Goal: Information Seeking & Learning: Learn about a topic

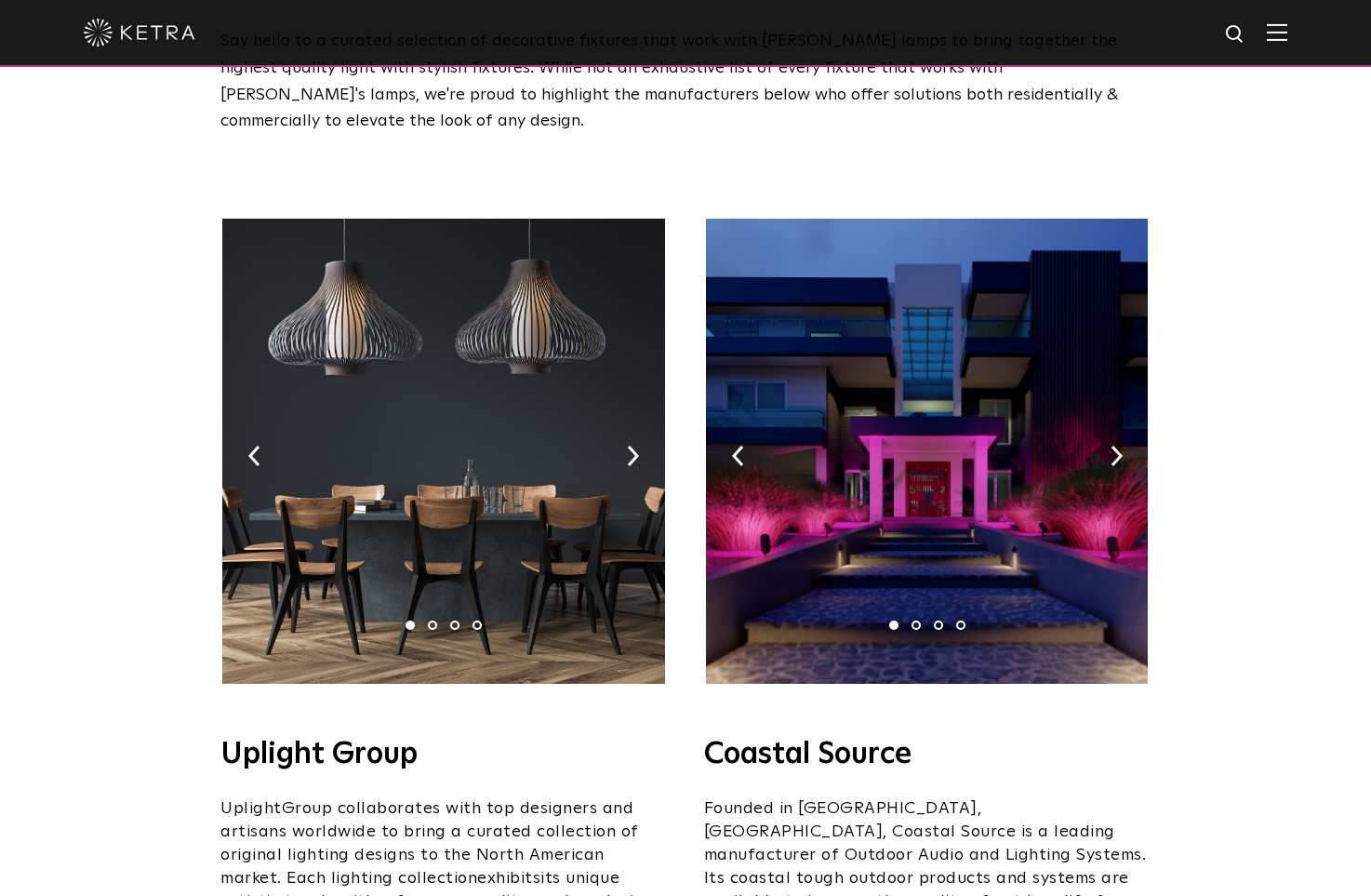
scroll to position [186, 0]
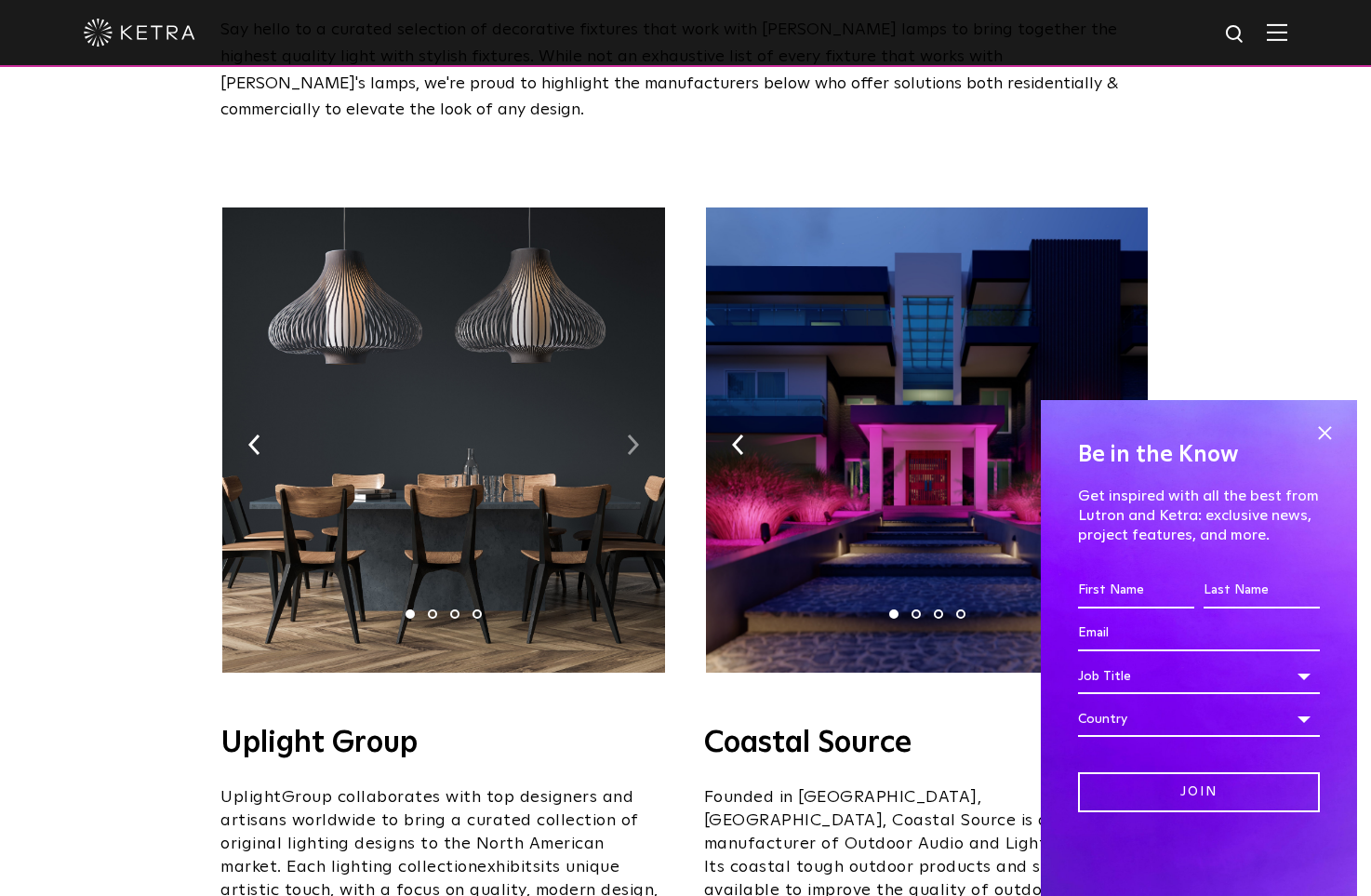
click at [637, 434] on img at bounding box center [633, 445] width 12 height 21
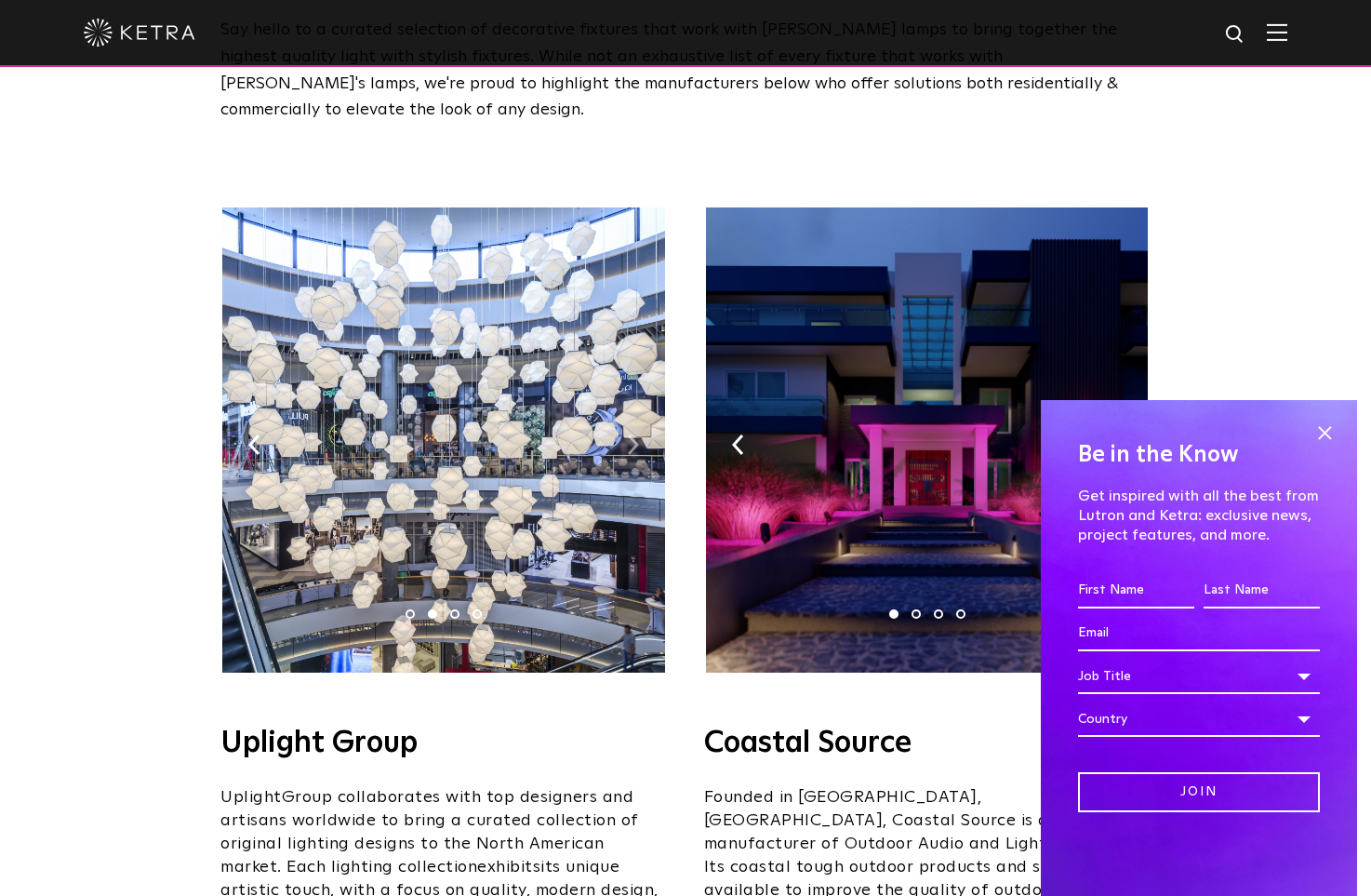
click at [634, 434] on img at bounding box center [633, 445] width 12 height 21
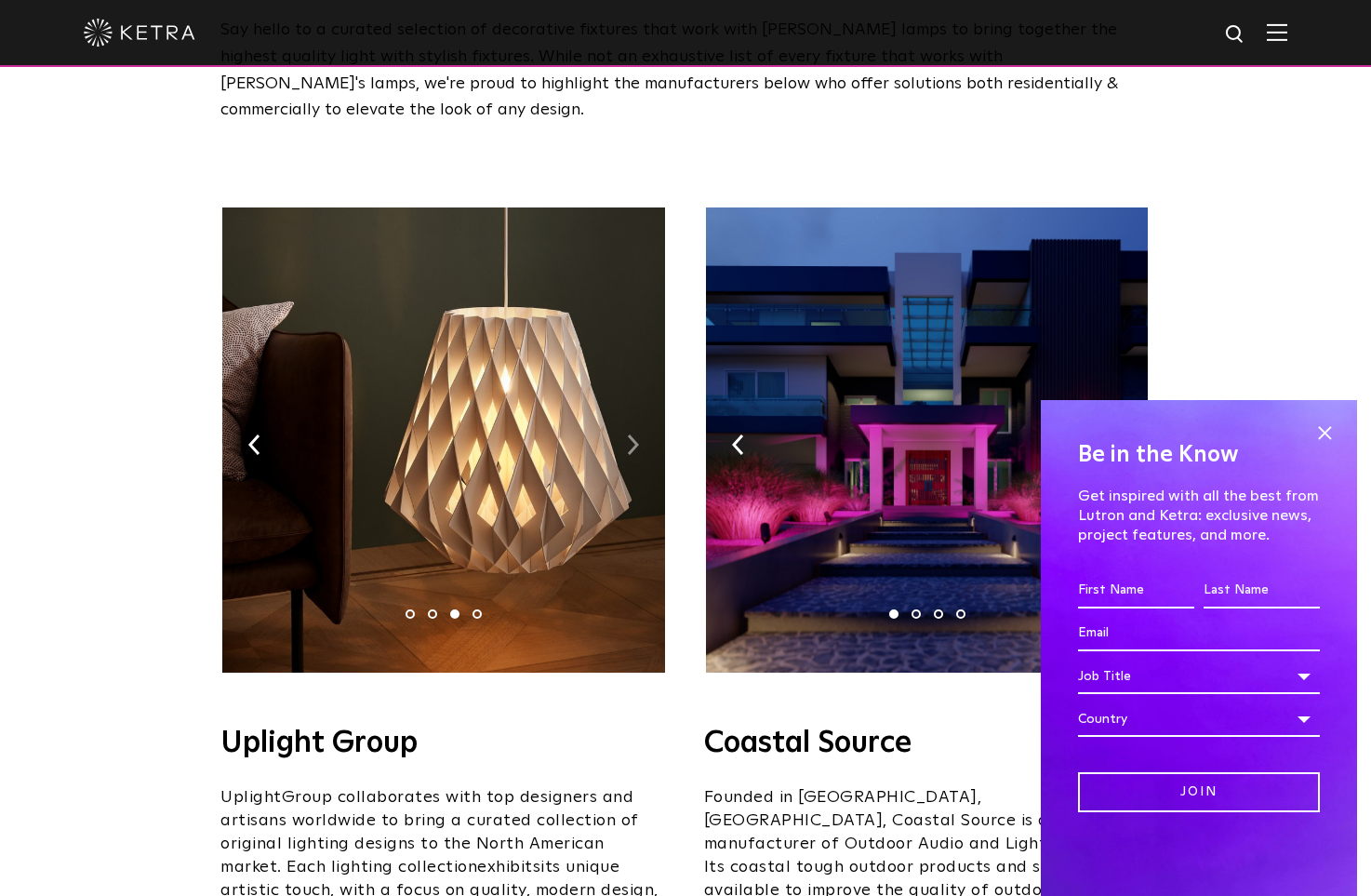
click at [634, 434] on img at bounding box center [633, 445] width 12 height 21
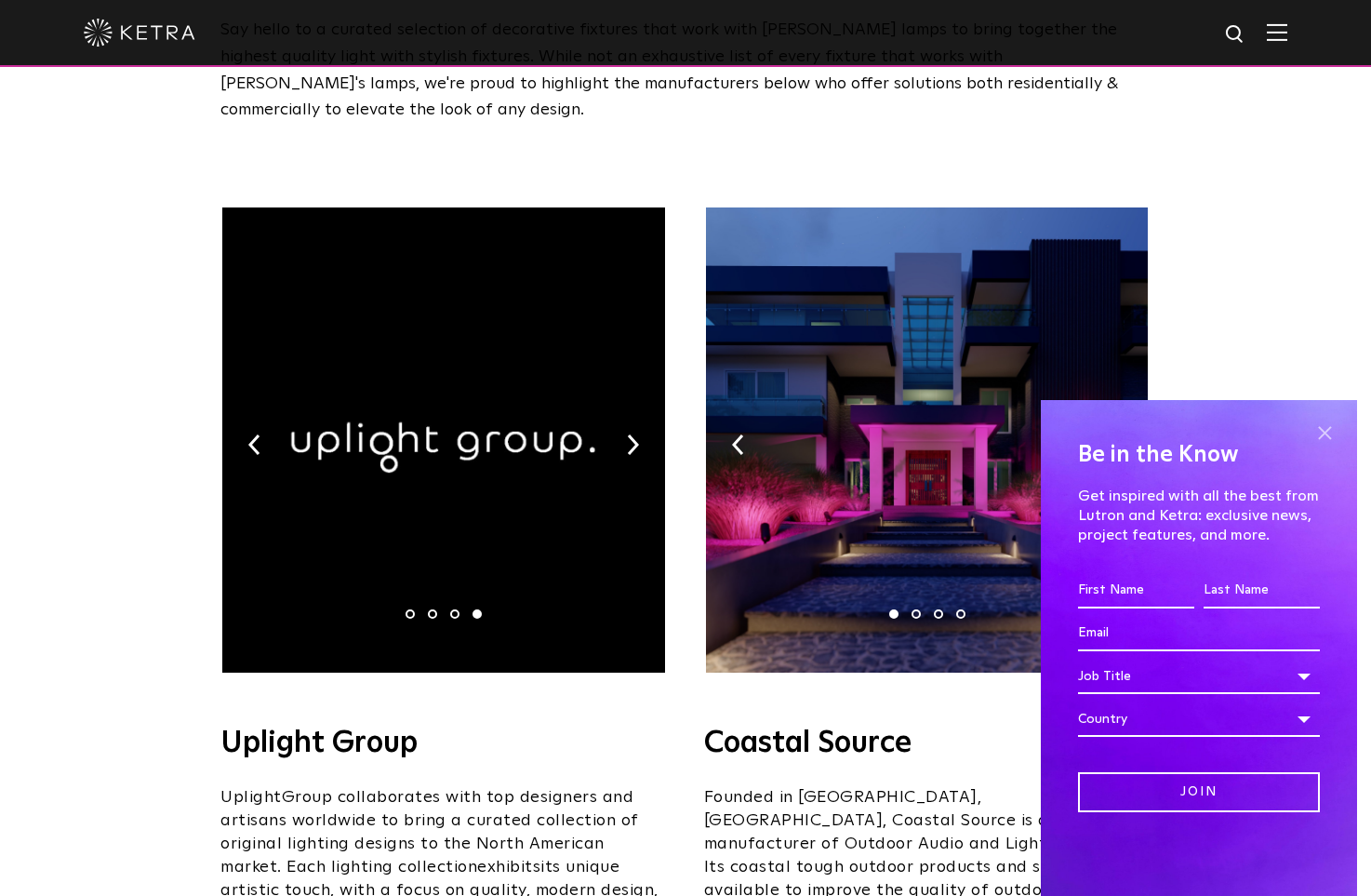
click at [1321, 427] on span at bounding box center [1323, 431] width 28 height 28
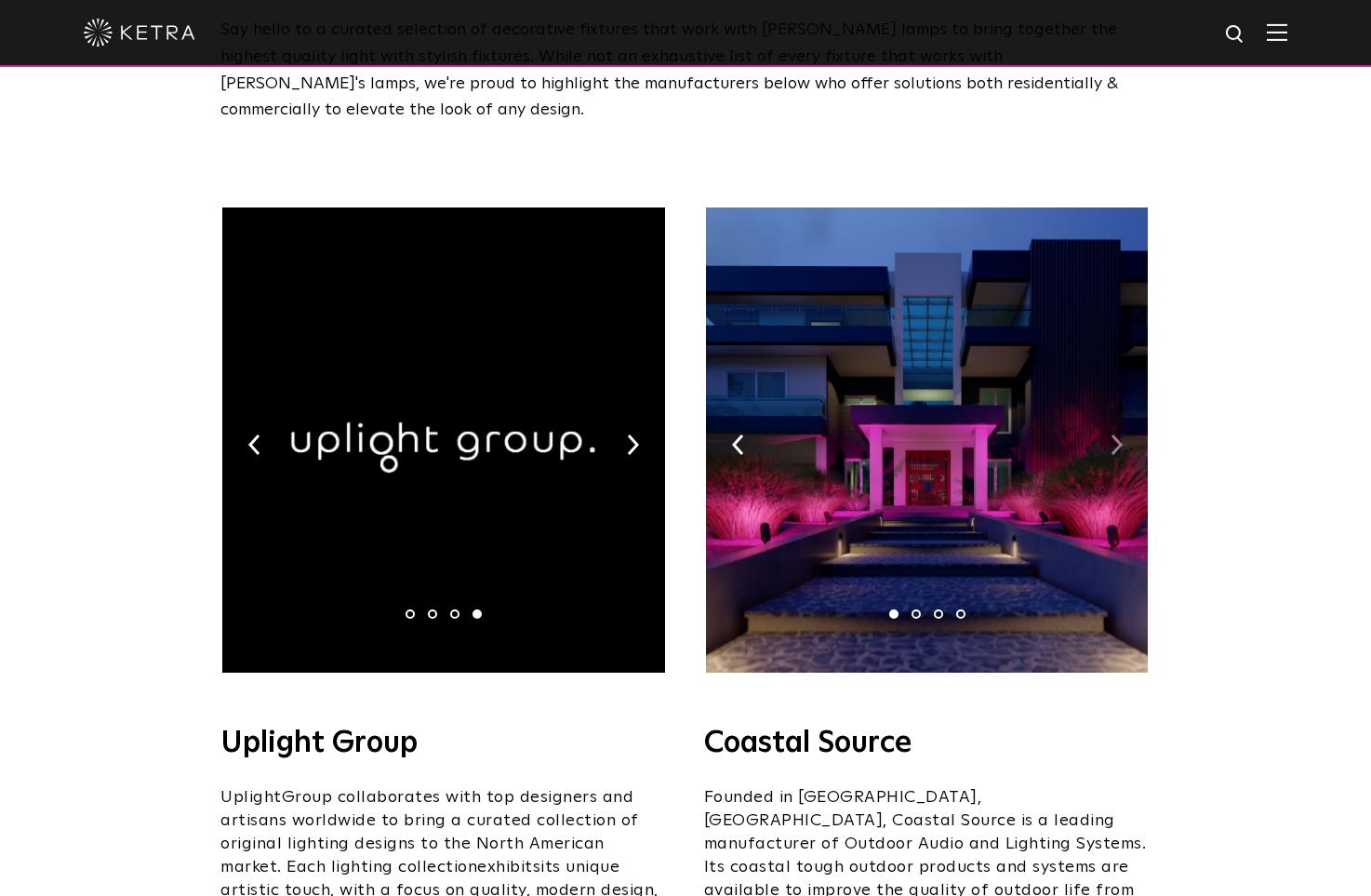
click at [1115, 434] on img at bounding box center [1116, 445] width 12 height 21
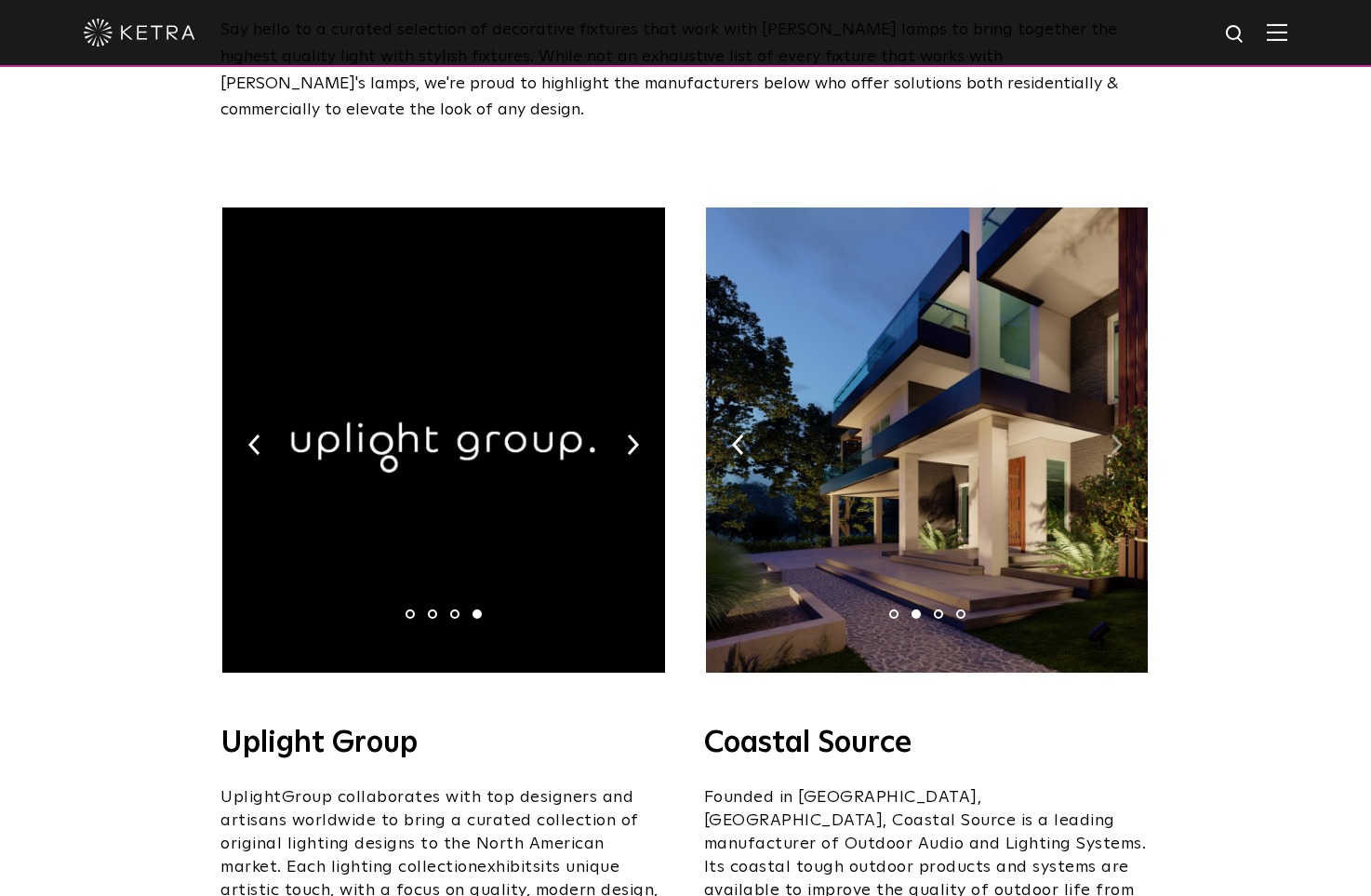
click at [1115, 434] on img at bounding box center [1116, 445] width 12 height 21
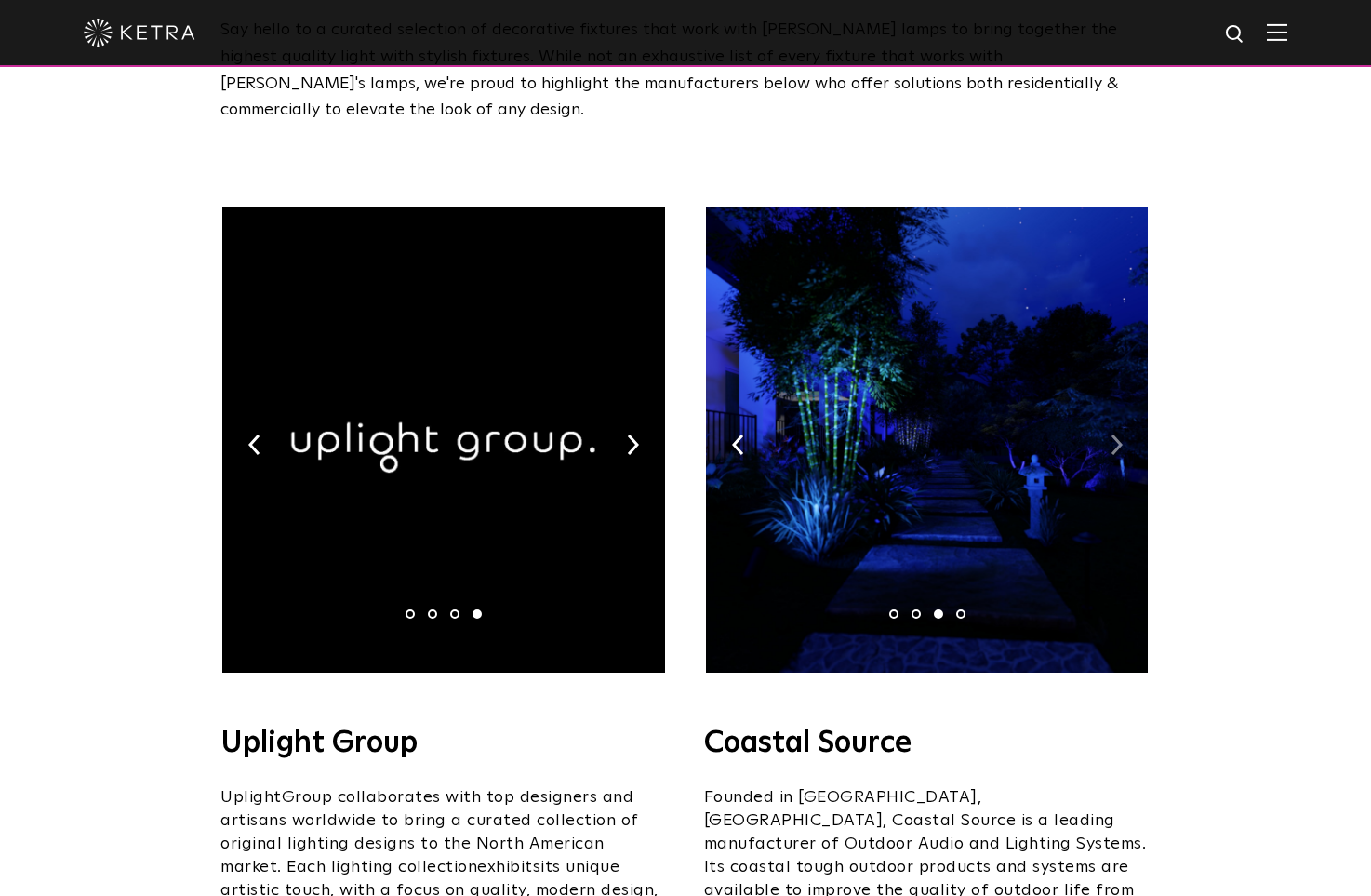
click at [1115, 434] on img at bounding box center [1116, 445] width 12 height 21
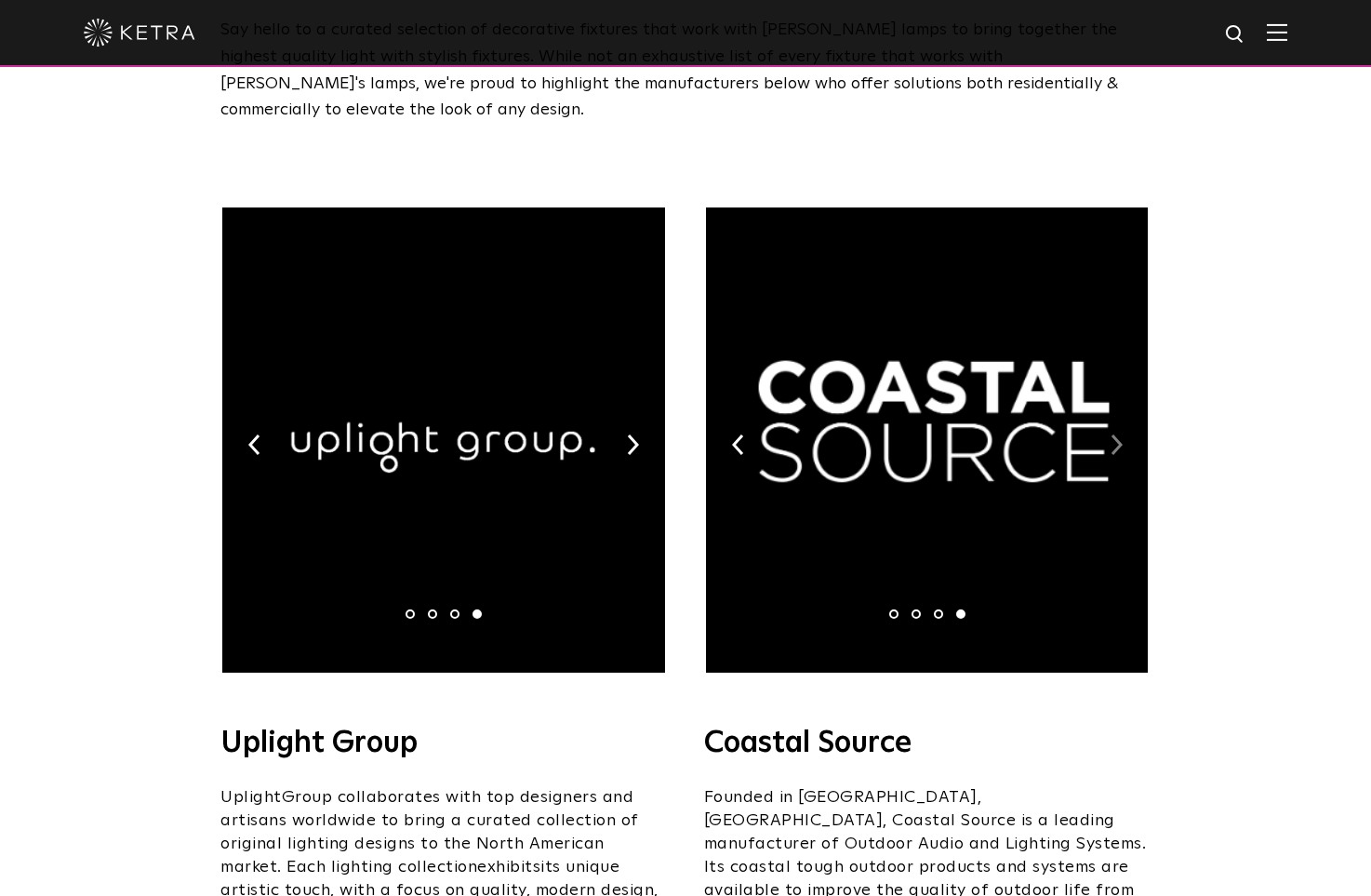
click at [1115, 434] on img at bounding box center [1116, 445] width 12 height 21
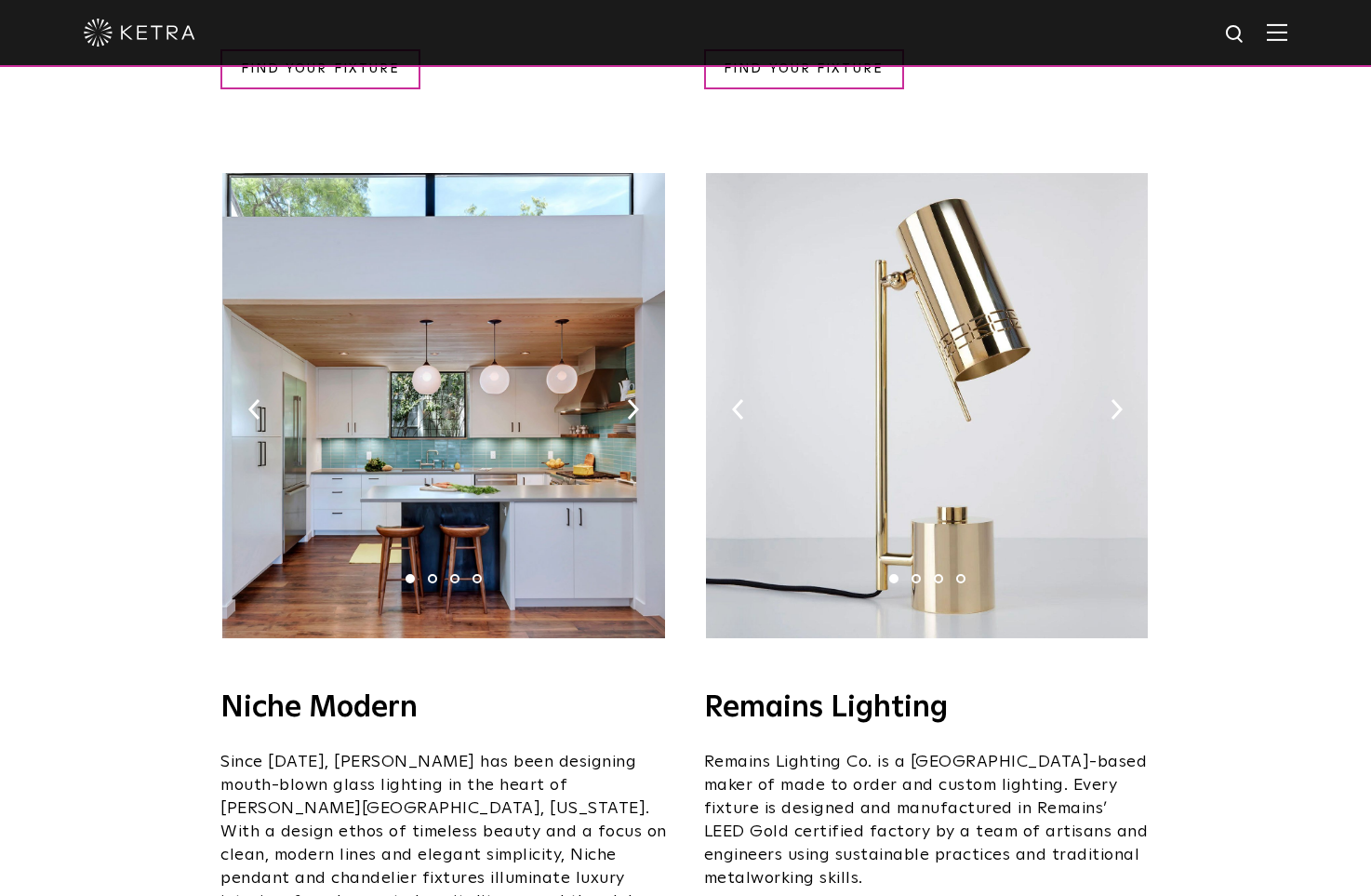
scroll to position [2047, 0]
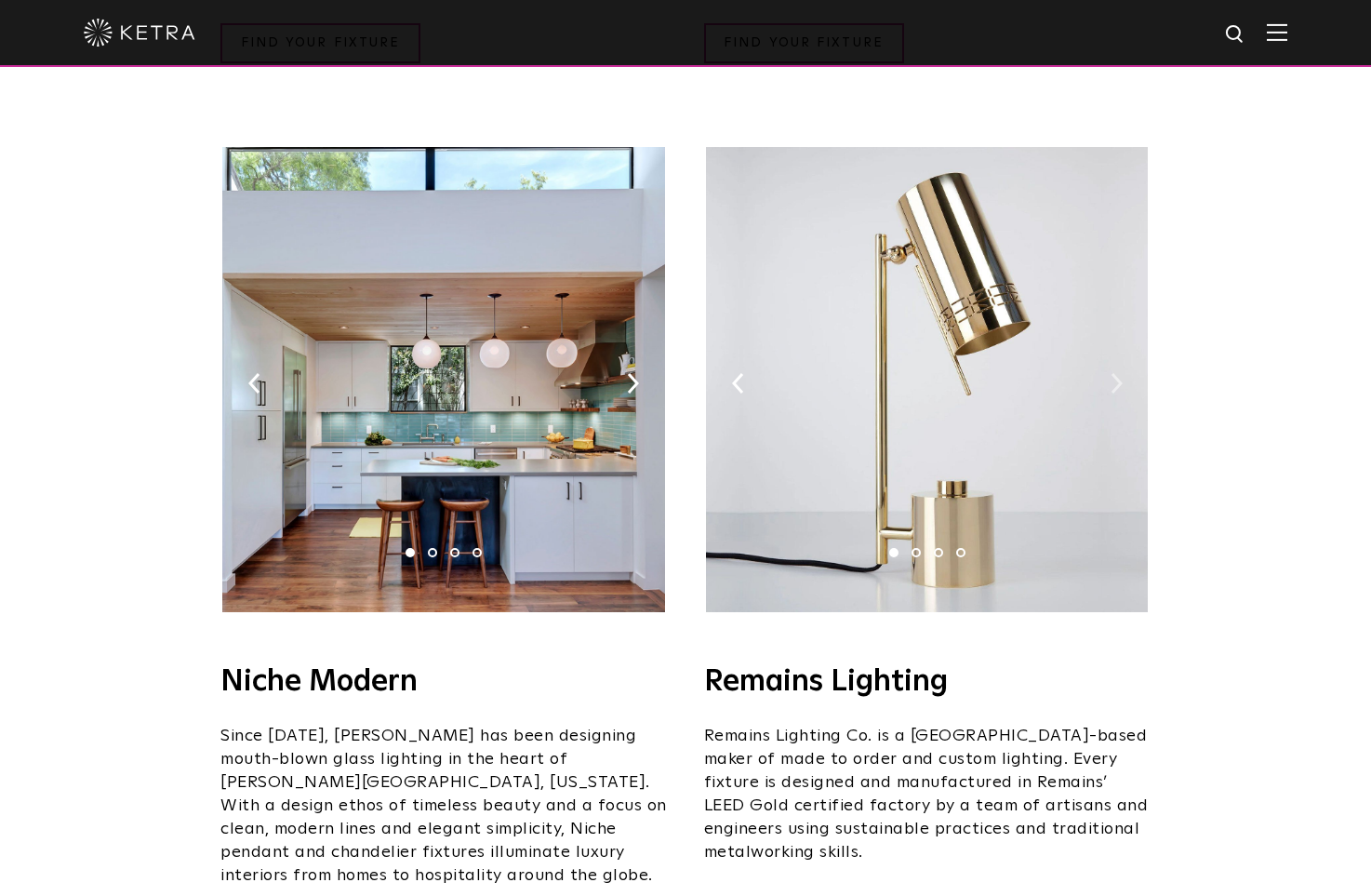
click at [1121, 373] on img at bounding box center [1116, 384] width 12 height 21
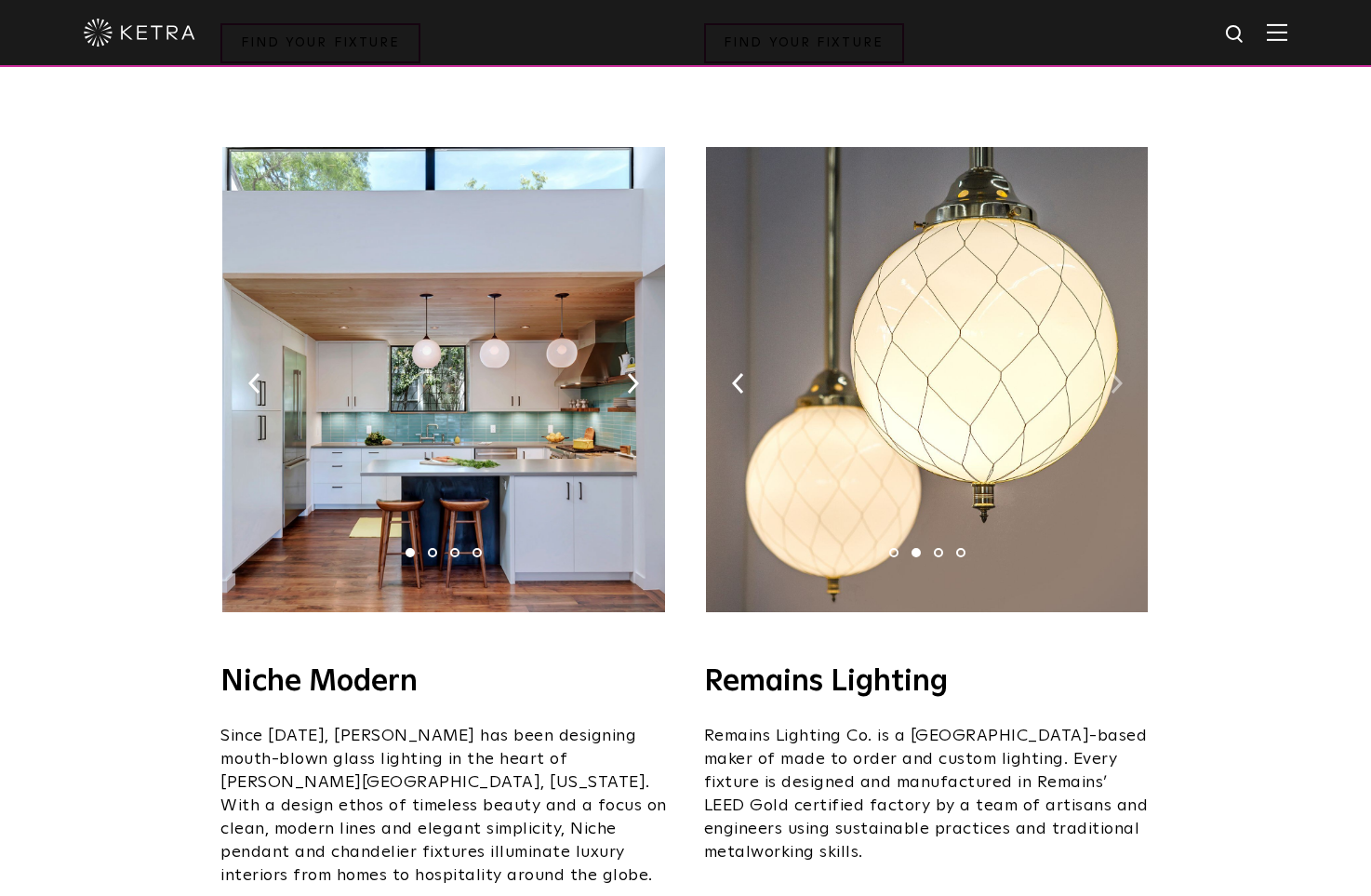
click at [1121, 373] on img at bounding box center [1116, 384] width 12 height 21
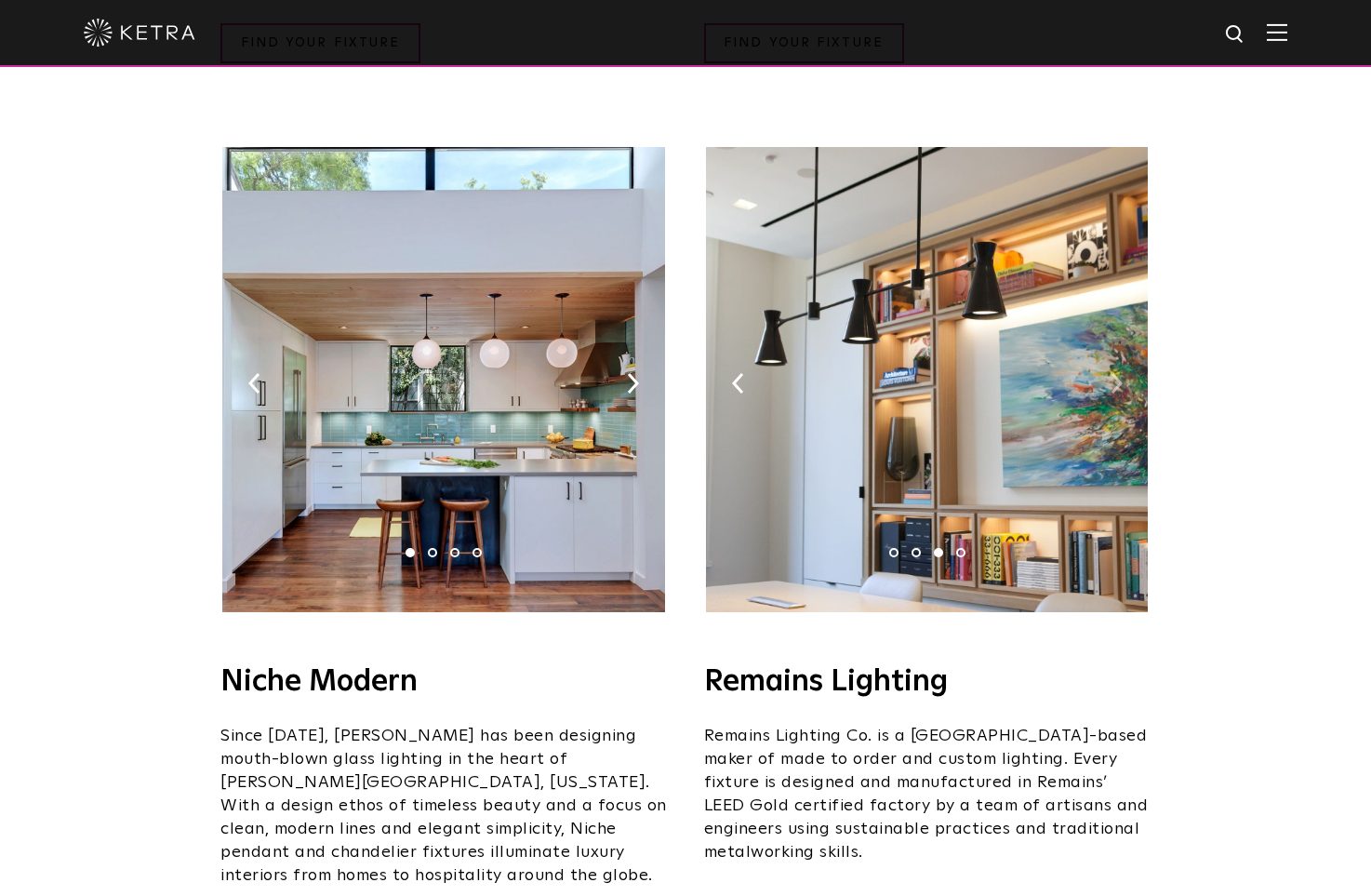
click at [1121, 373] on img at bounding box center [1116, 384] width 12 height 21
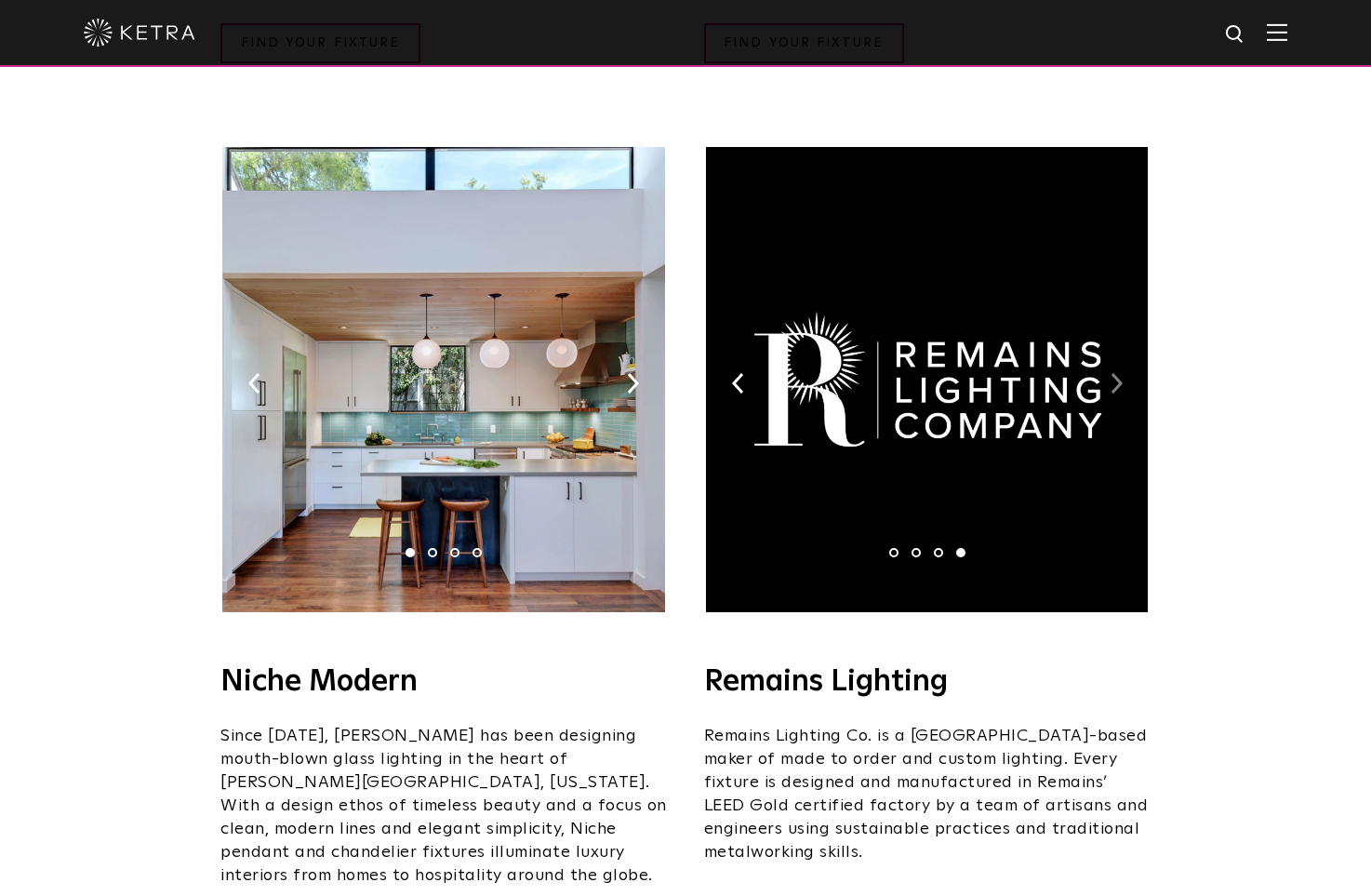
click at [1121, 373] on img at bounding box center [1116, 384] width 12 height 21
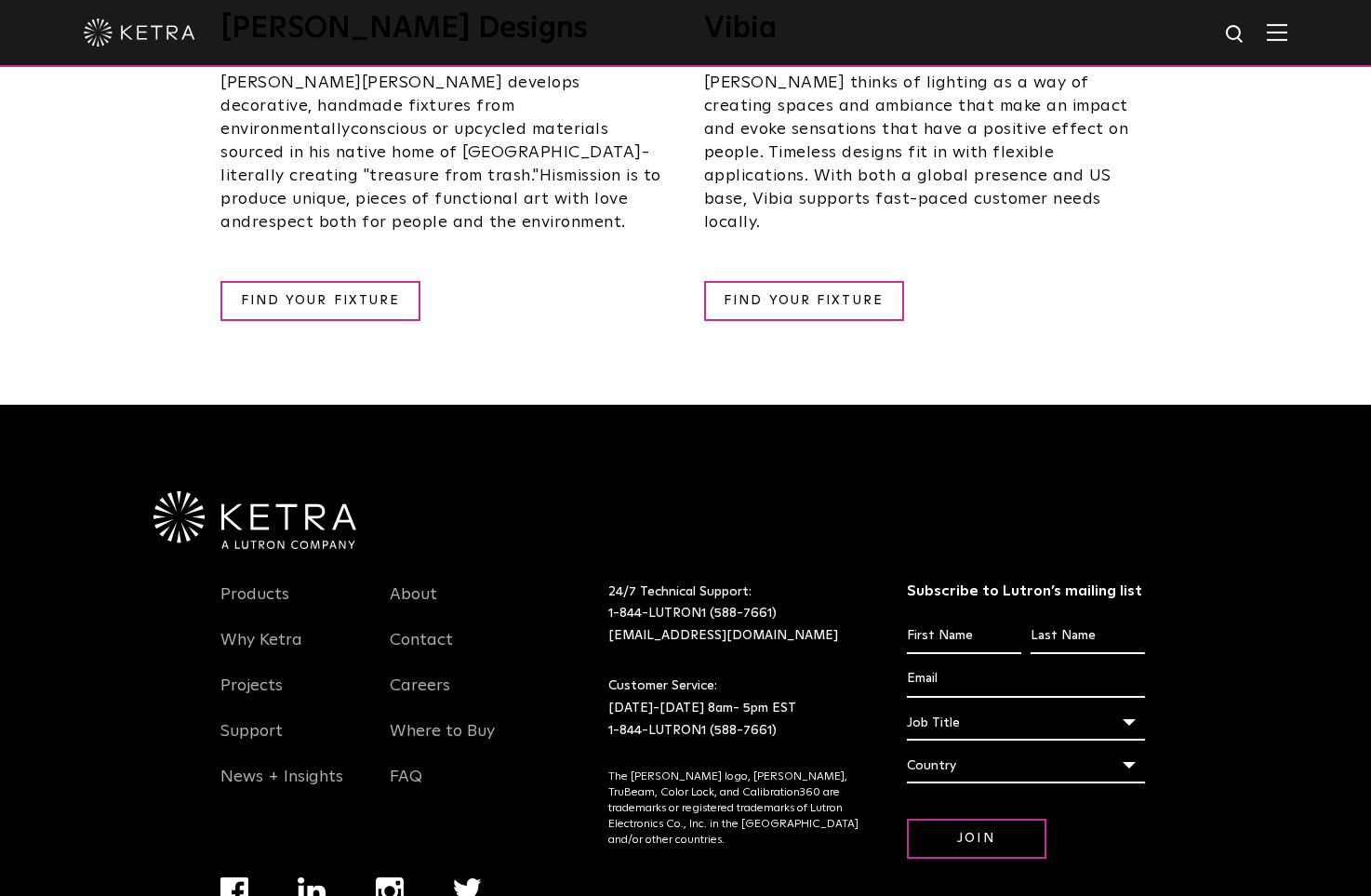
scroll to position [3146, 0]
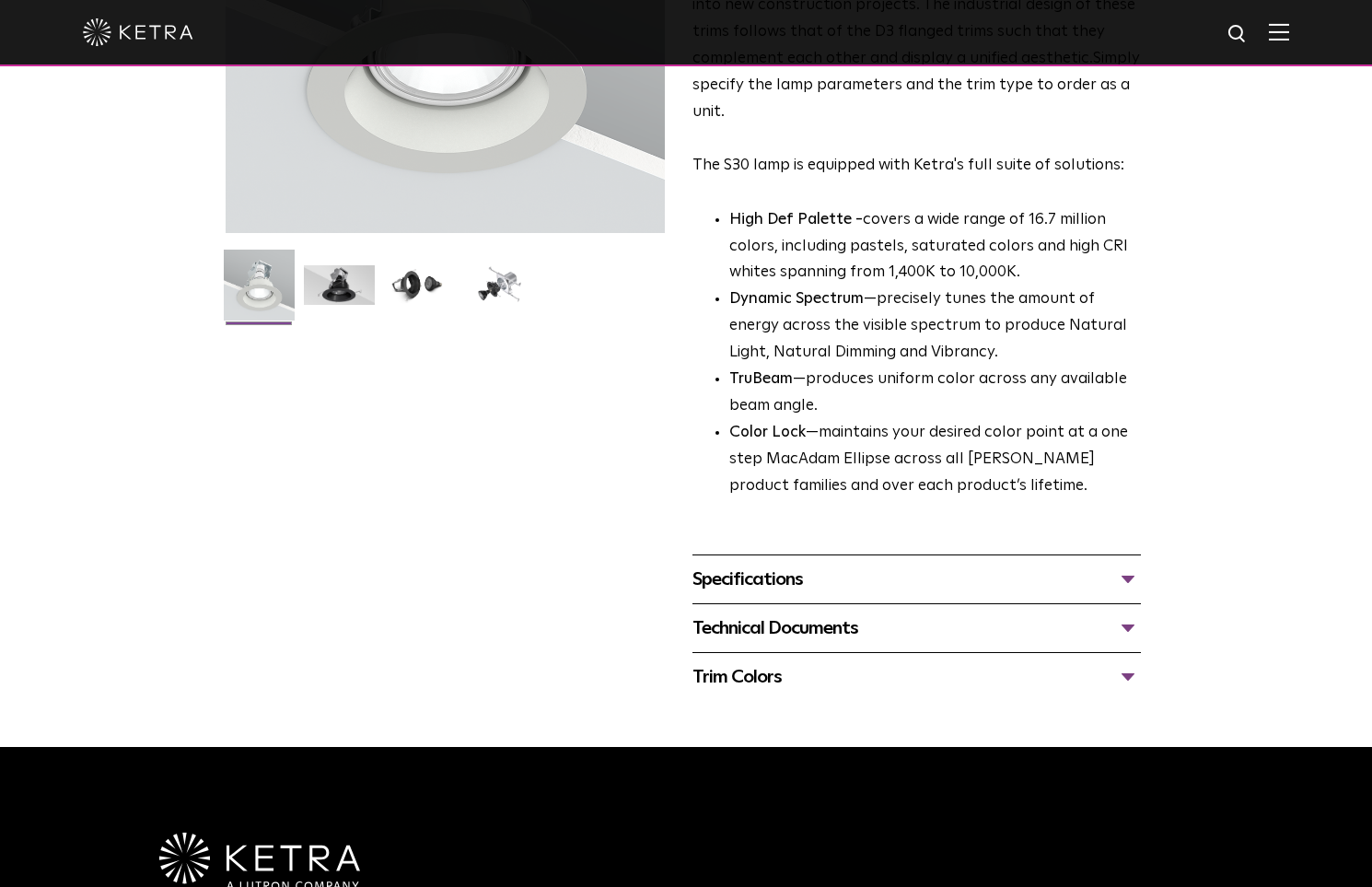
scroll to position [369, 0]
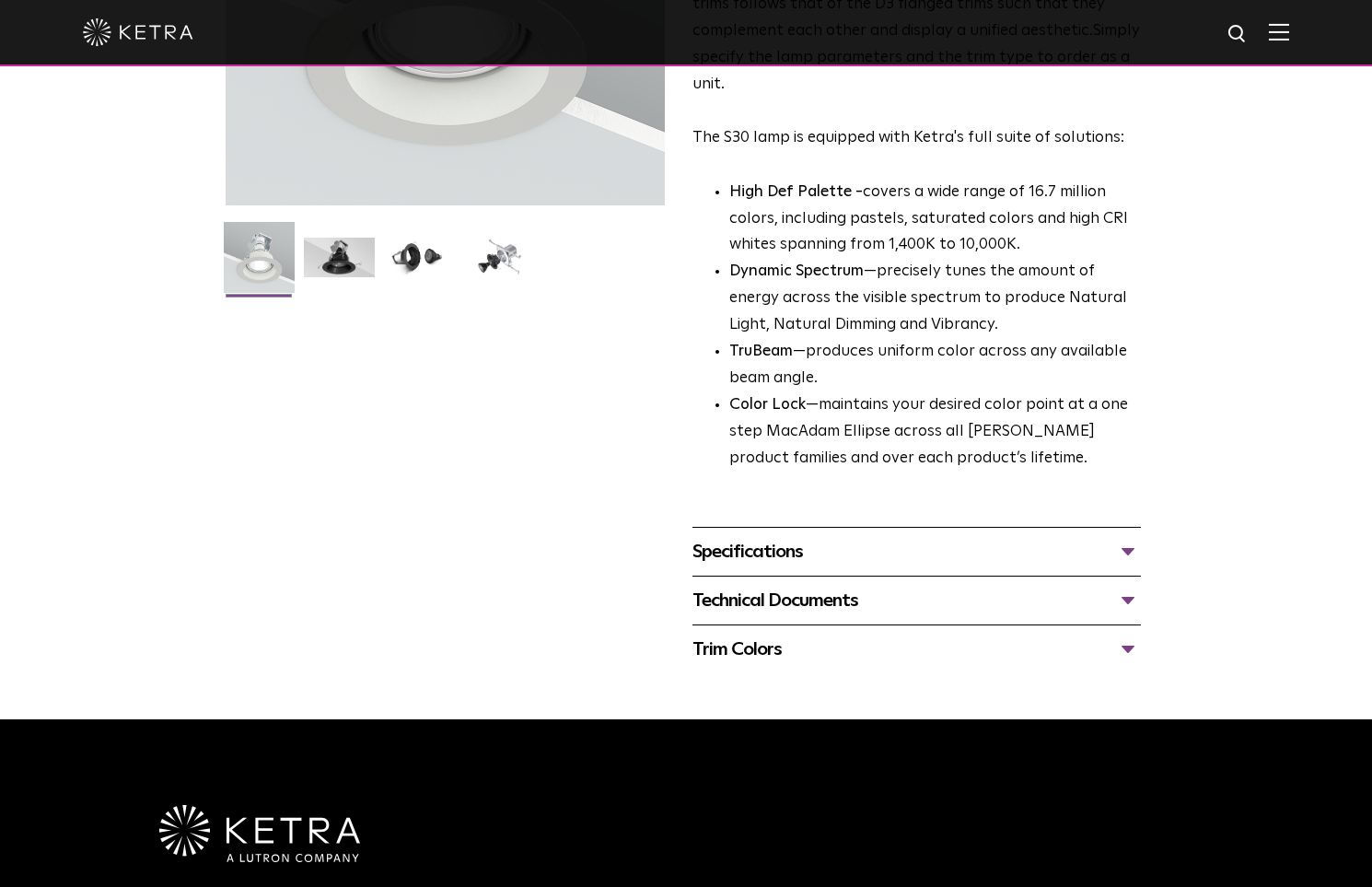
click at [732, 558] on div "Specifications" at bounding box center [916, 551] width 449 height 29
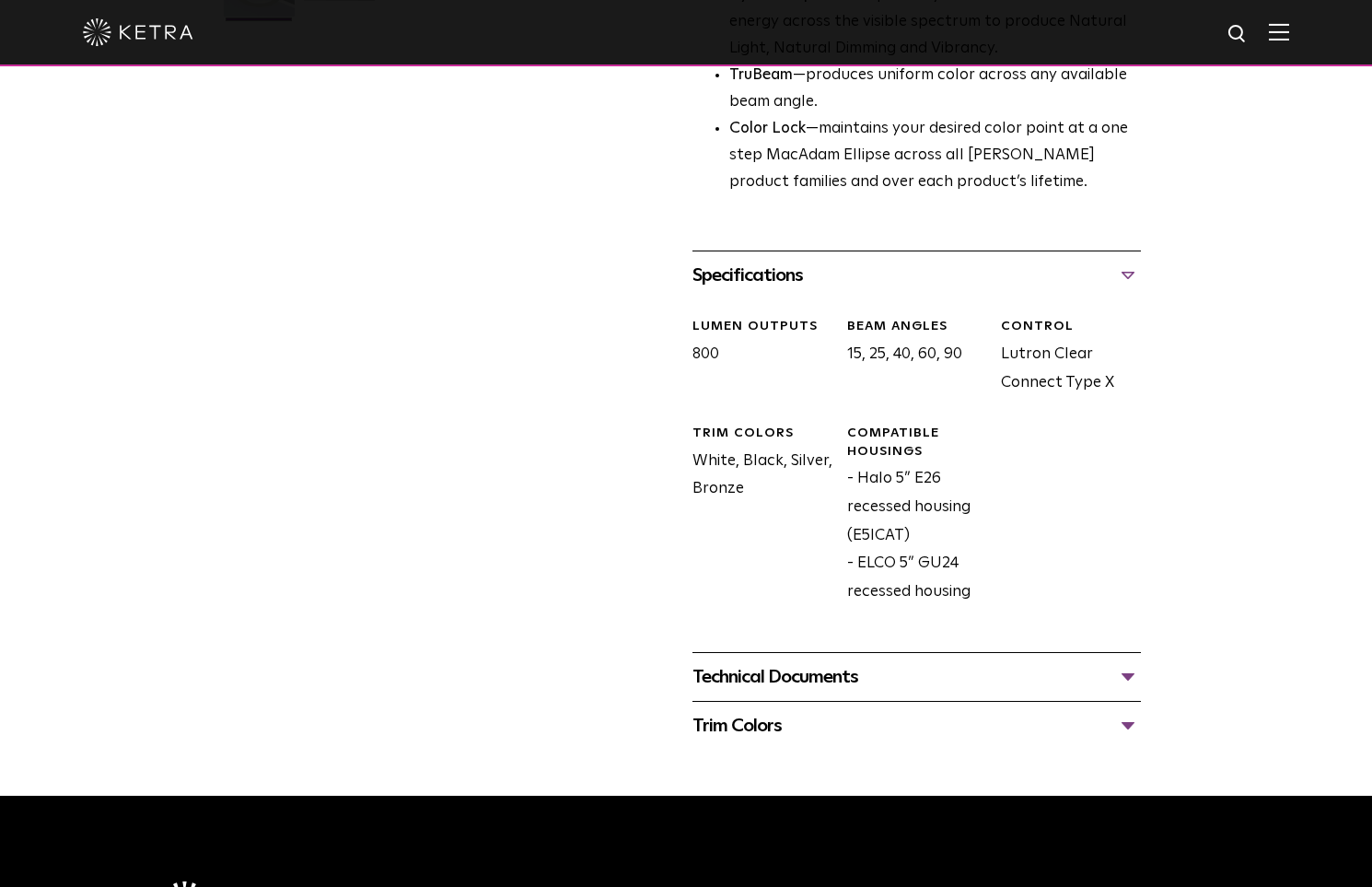
scroll to position [737, 0]
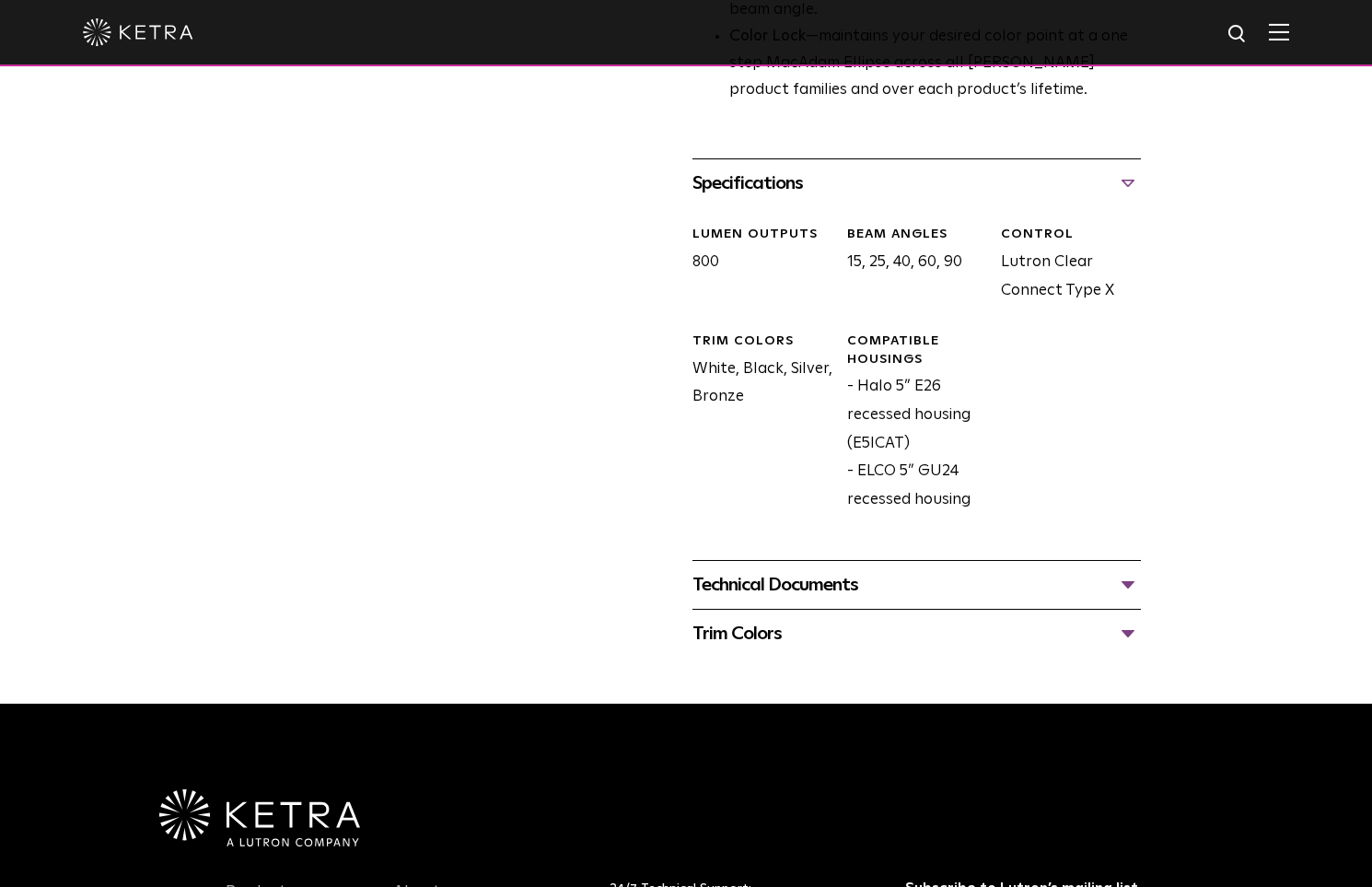
click at [728, 589] on div "Technical Documents" at bounding box center [916, 584] width 449 height 29
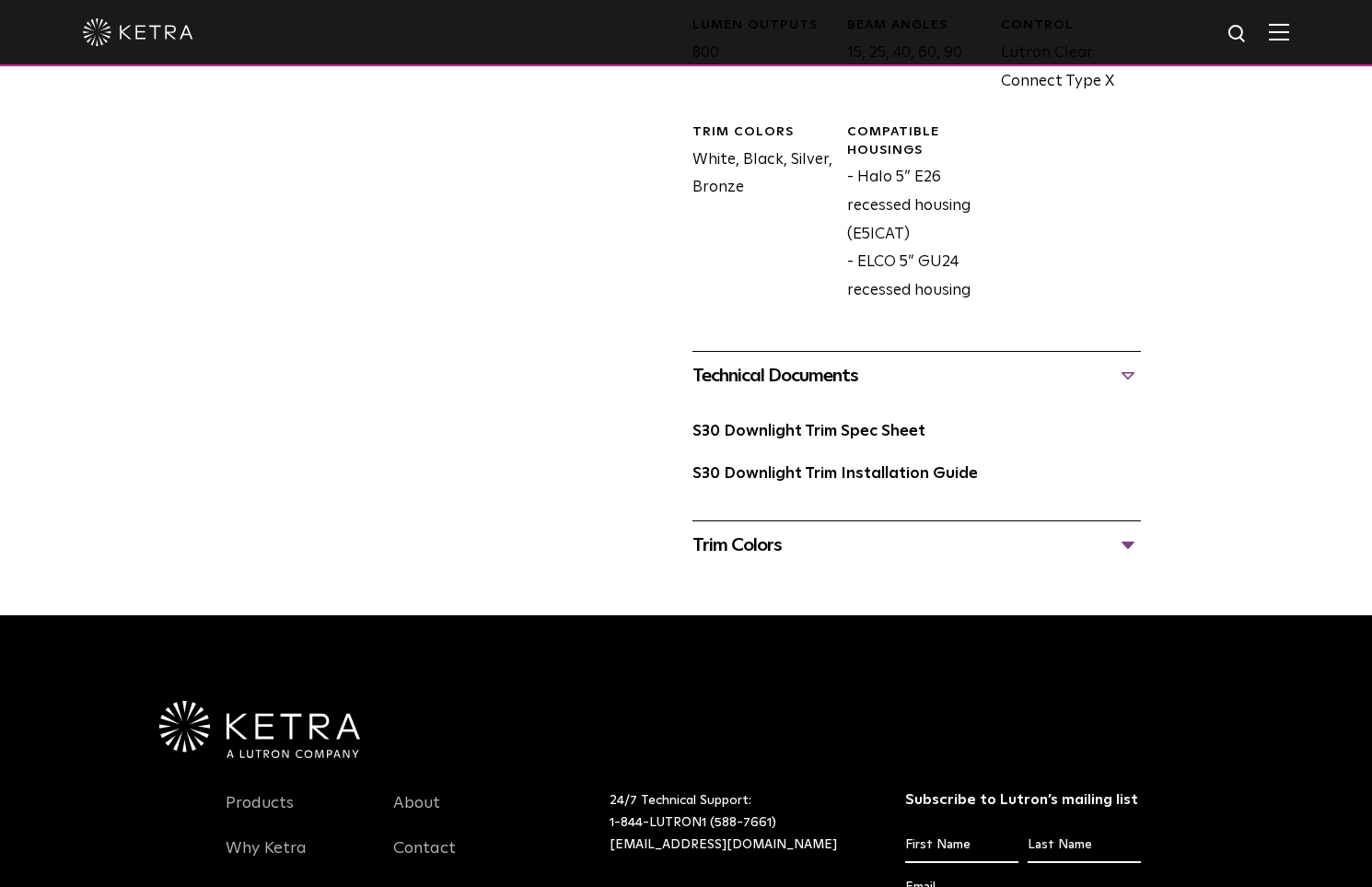
scroll to position [921, 0]
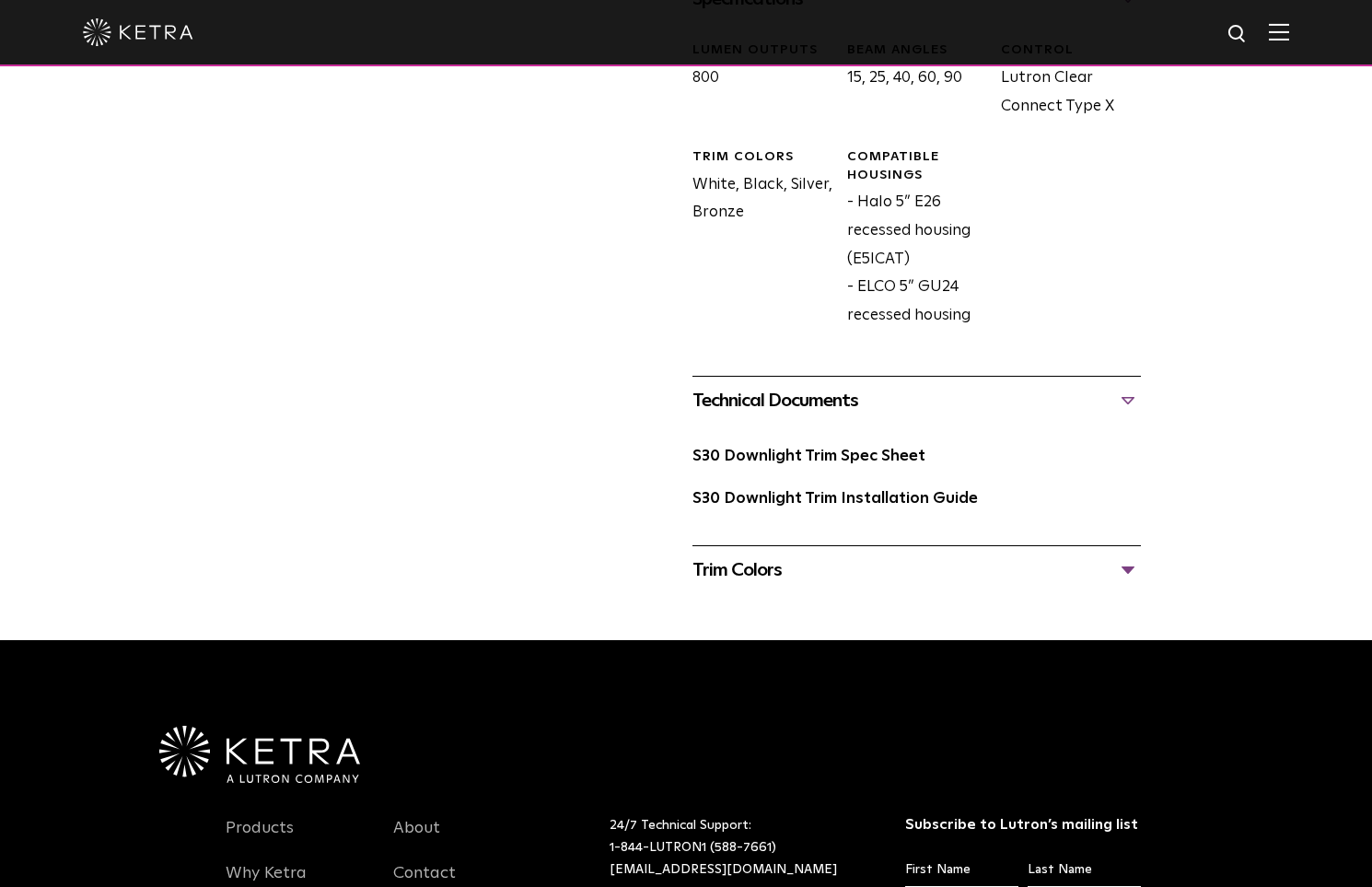
click at [730, 576] on div "Trim Colors" at bounding box center [916, 569] width 449 height 29
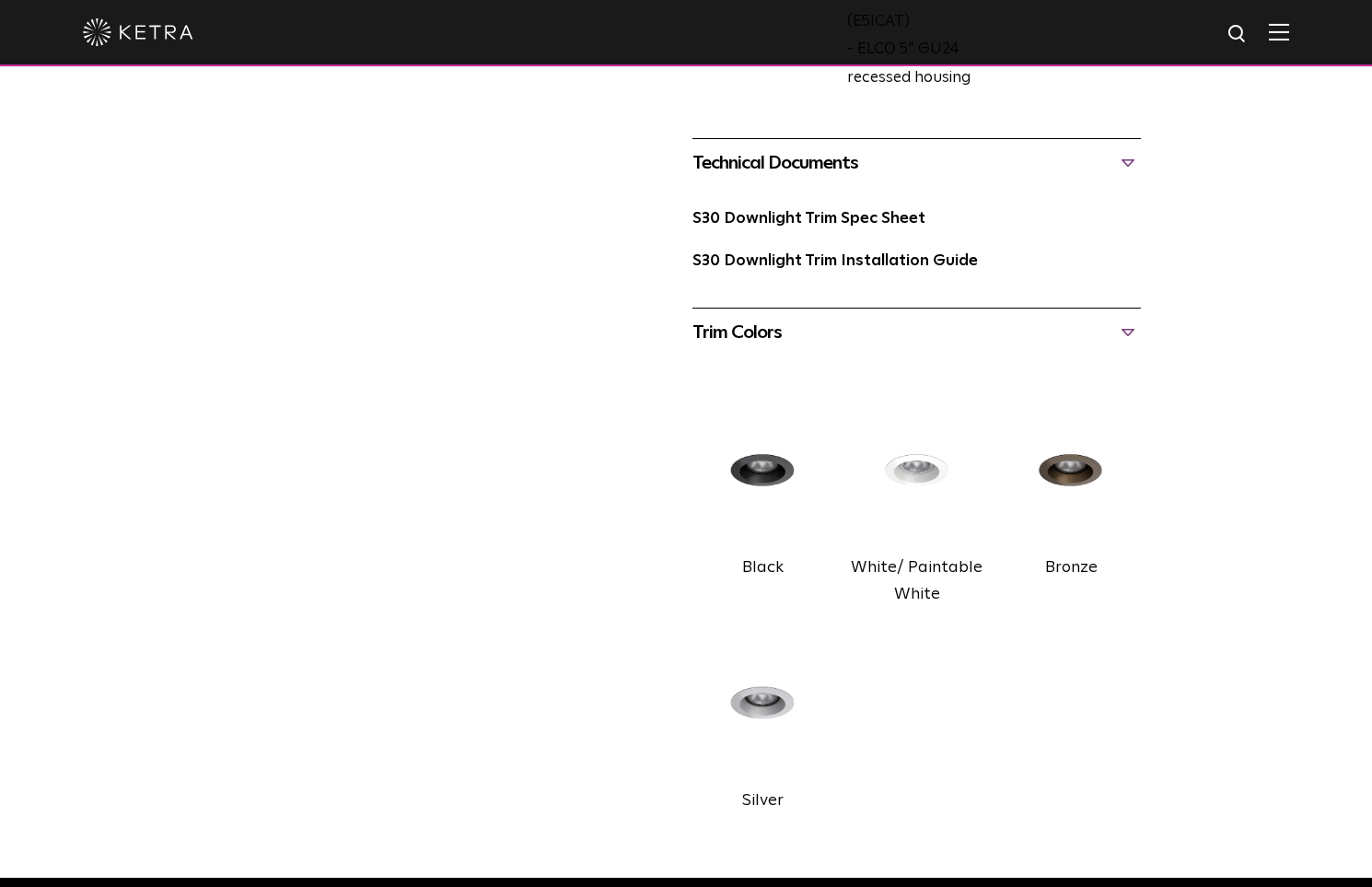
scroll to position [1289, 0]
